Goal: Entertainment & Leisure: Consume media (video, audio)

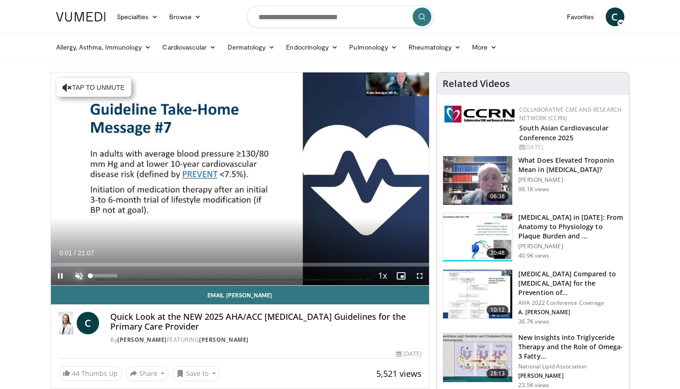
click at [78, 274] on span "Video Player" at bounding box center [79, 275] width 19 height 19
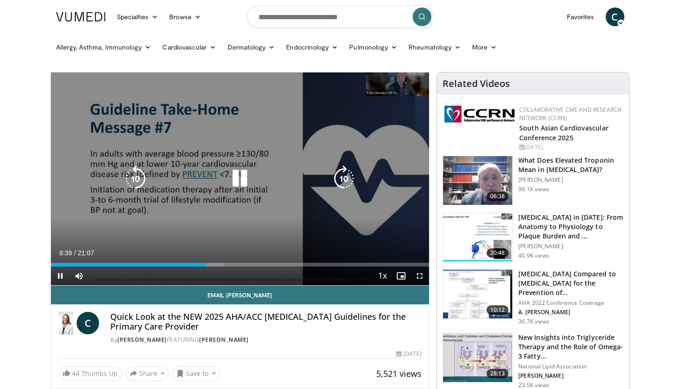
click at [337, 177] on icon "Video Player" at bounding box center [344, 178] width 26 height 26
click at [400, 148] on div "10 seconds Tap to unmute" at bounding box center [240, 178] width 379 height 213
click at [231, 178] on icon "Video Player" at bounding box center [240, 178] width 26 height 26
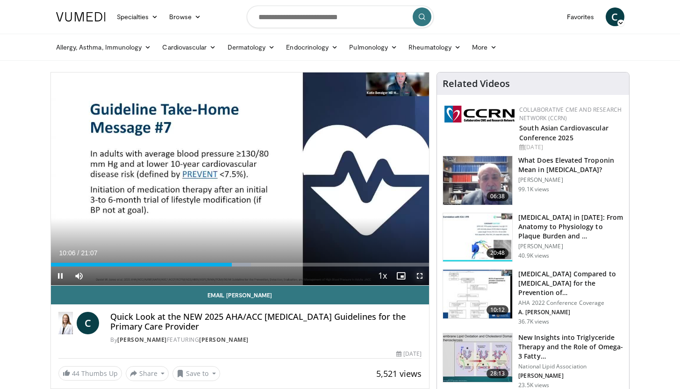
click at [420, 274] on span "Video Player" at bounding box center [419, 275] width 19 height 19
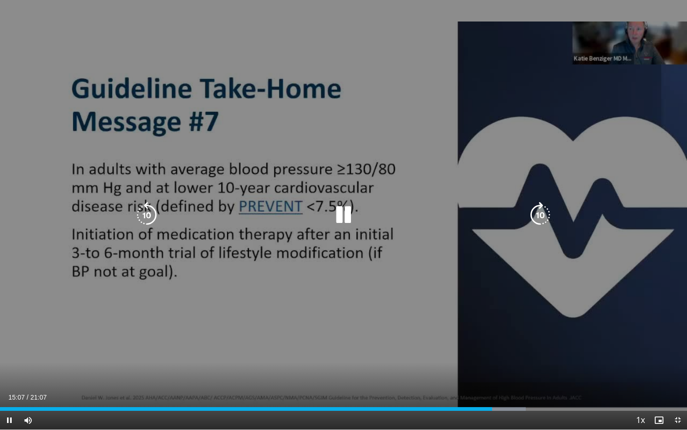
click at [541, 212] on icon "Video Player" at bounding box center [540, 215] width 26 height 26
click at [540, 212] on icon "Video Player" at bounding box center [540, 215] width 26 height 26
